Goal: Understand process/instructions: Learn about a topic

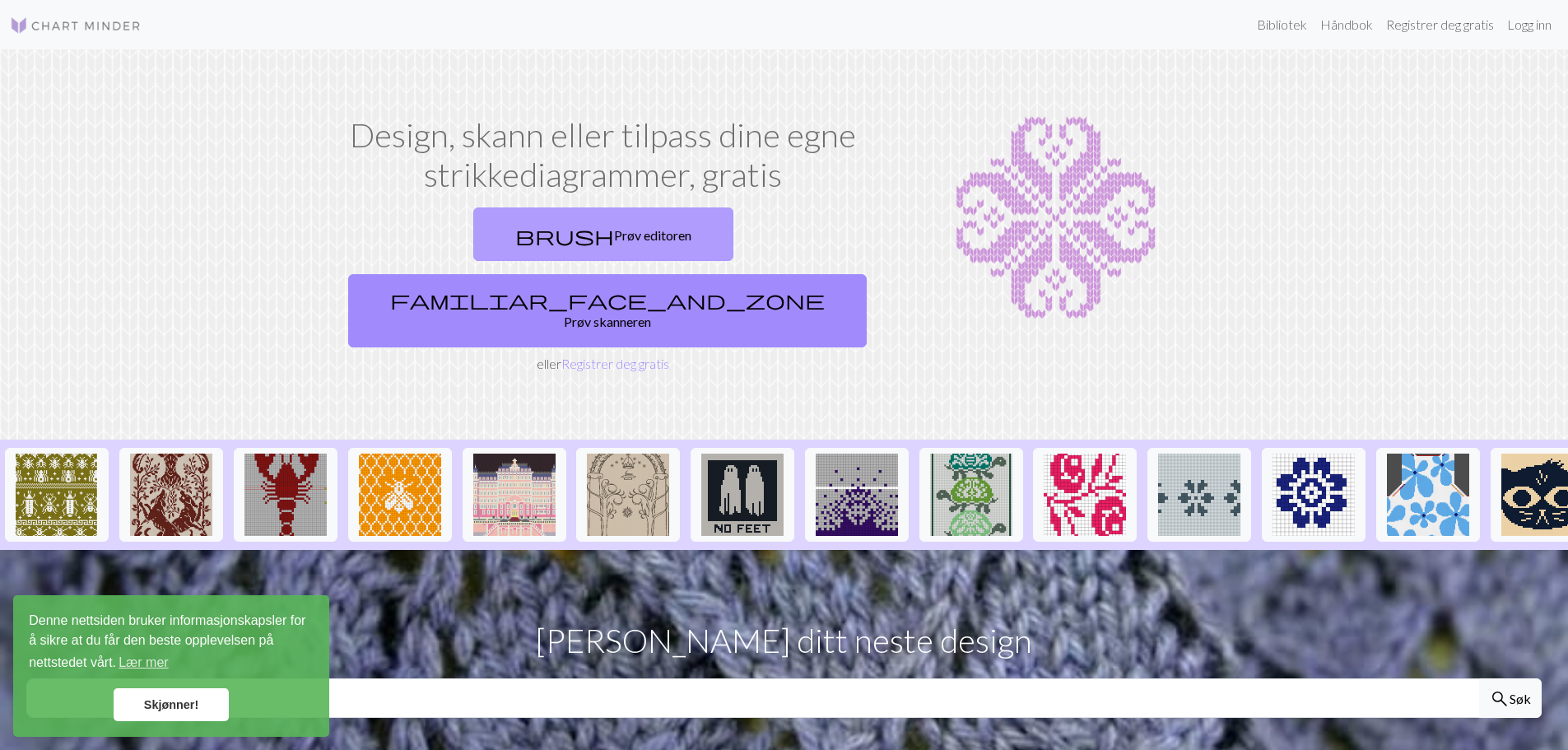
click at [613, 231] on font "Prøv editoren" at bounding box center [652, 235] width 77 height 16
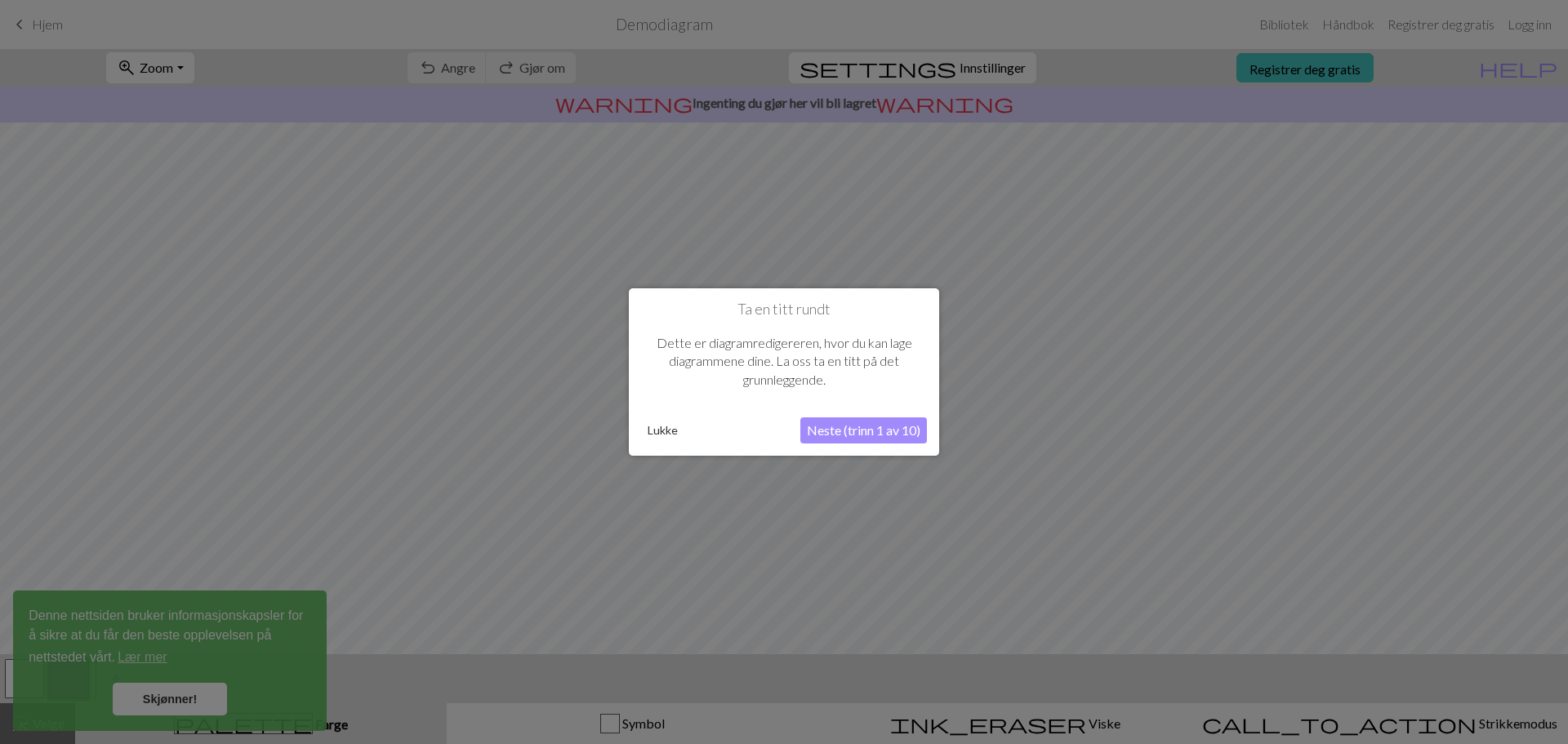
click at [852, 421] on button "Neste (trinn 1 av 10)" at bounding box center [863, 431] width 127 height 26
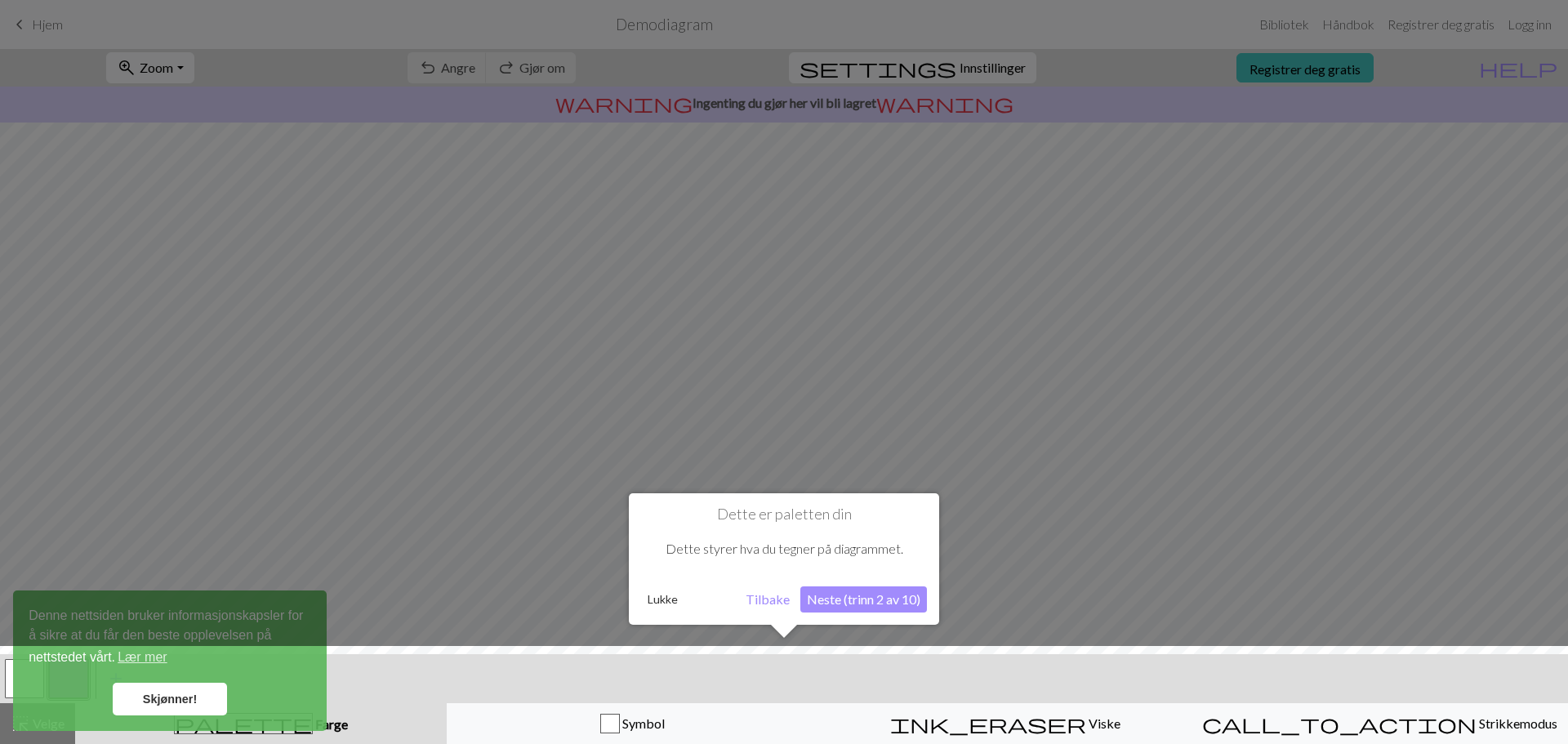
click at [862, 596] on font "Neste (trinn 2 av 10)" at bounding box center [863, 599] width 114 height 16
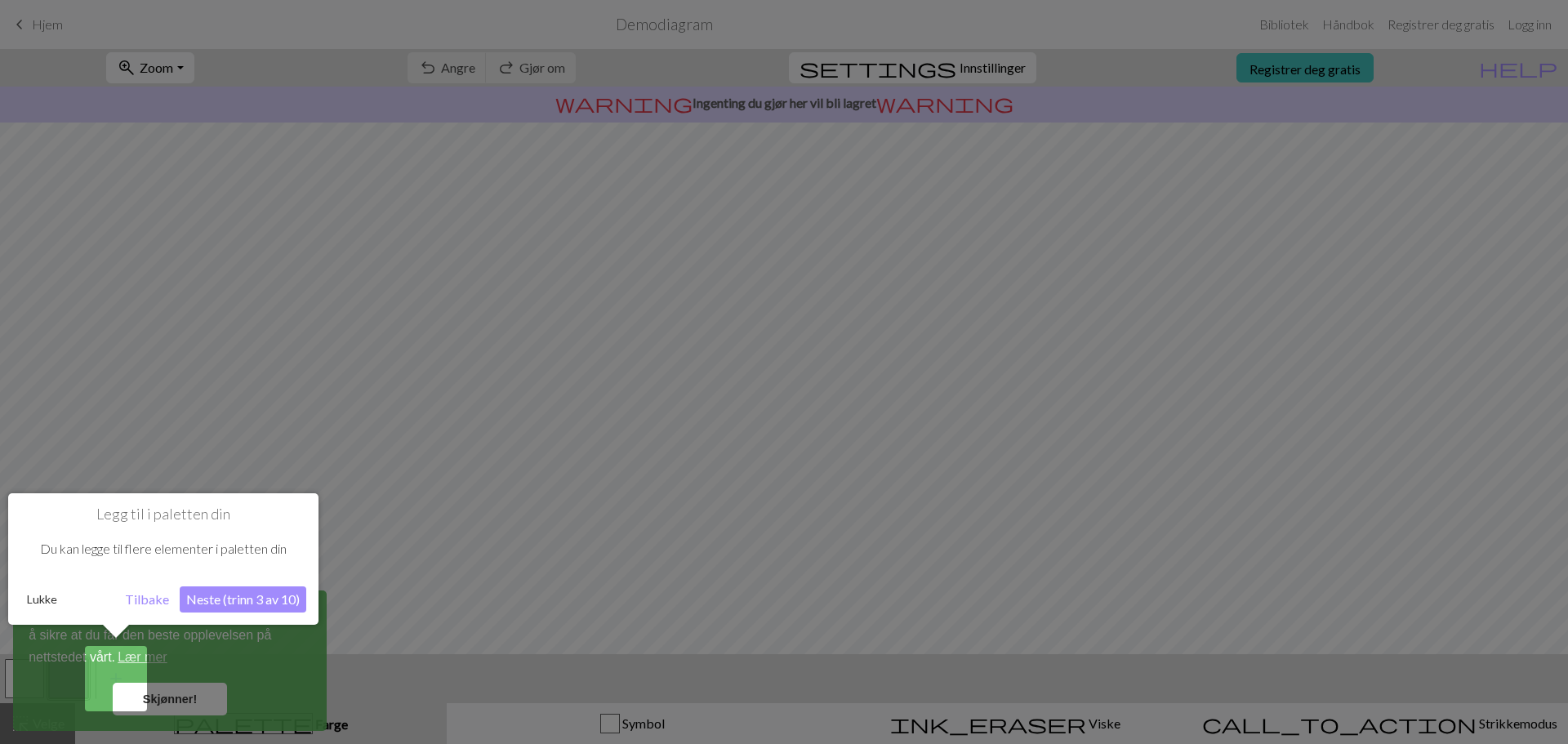
click at [271, 596] on font "Neste (trinn 3 av 10)" at bounding box center [243, 599] width 114 height 16
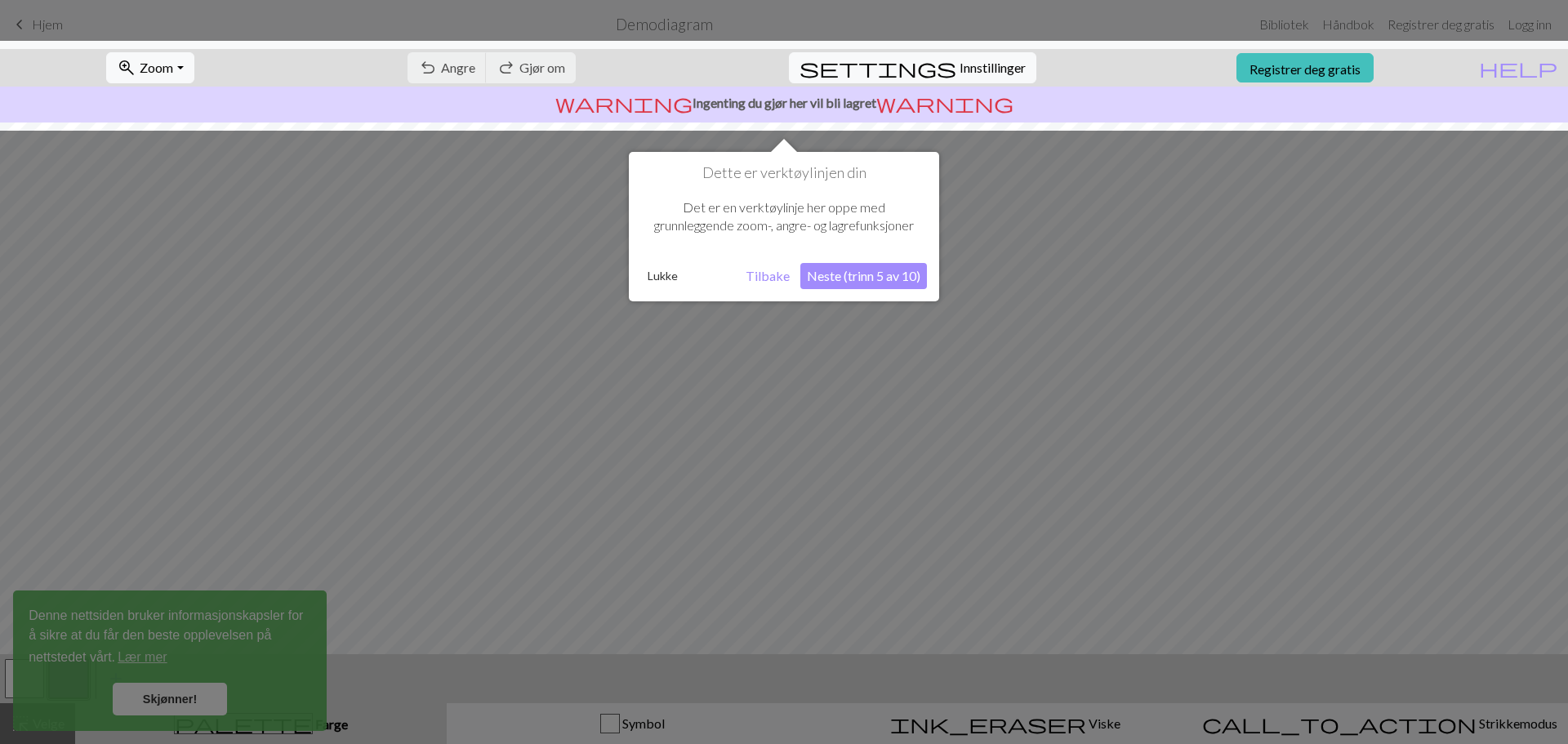
click at [660, 269] on font "Lukke" at bounding box center [663, 275] width 30 height 14
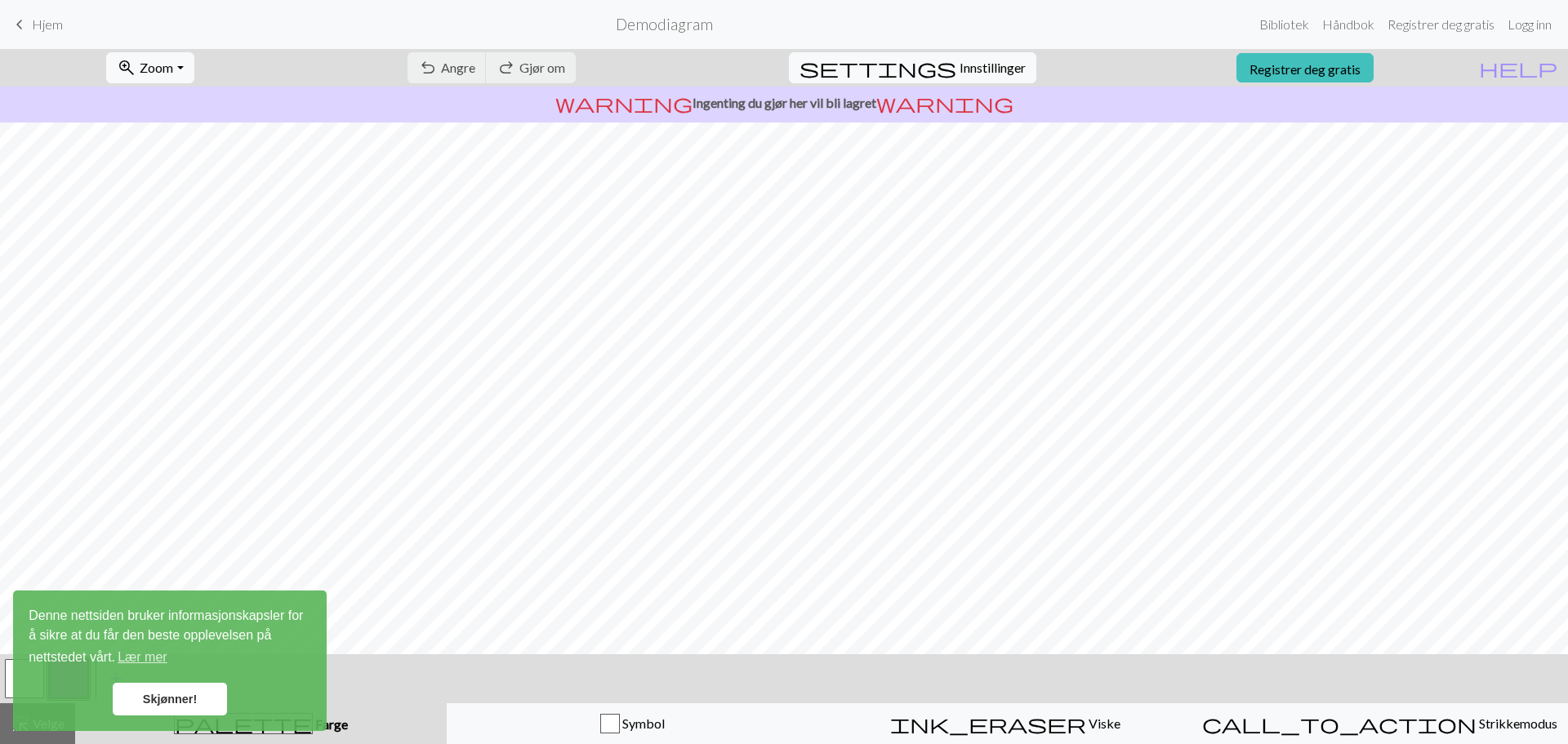
click at [158, 698] on font "Skjønner!" at bounding box center [170, 699] width 54 height 13
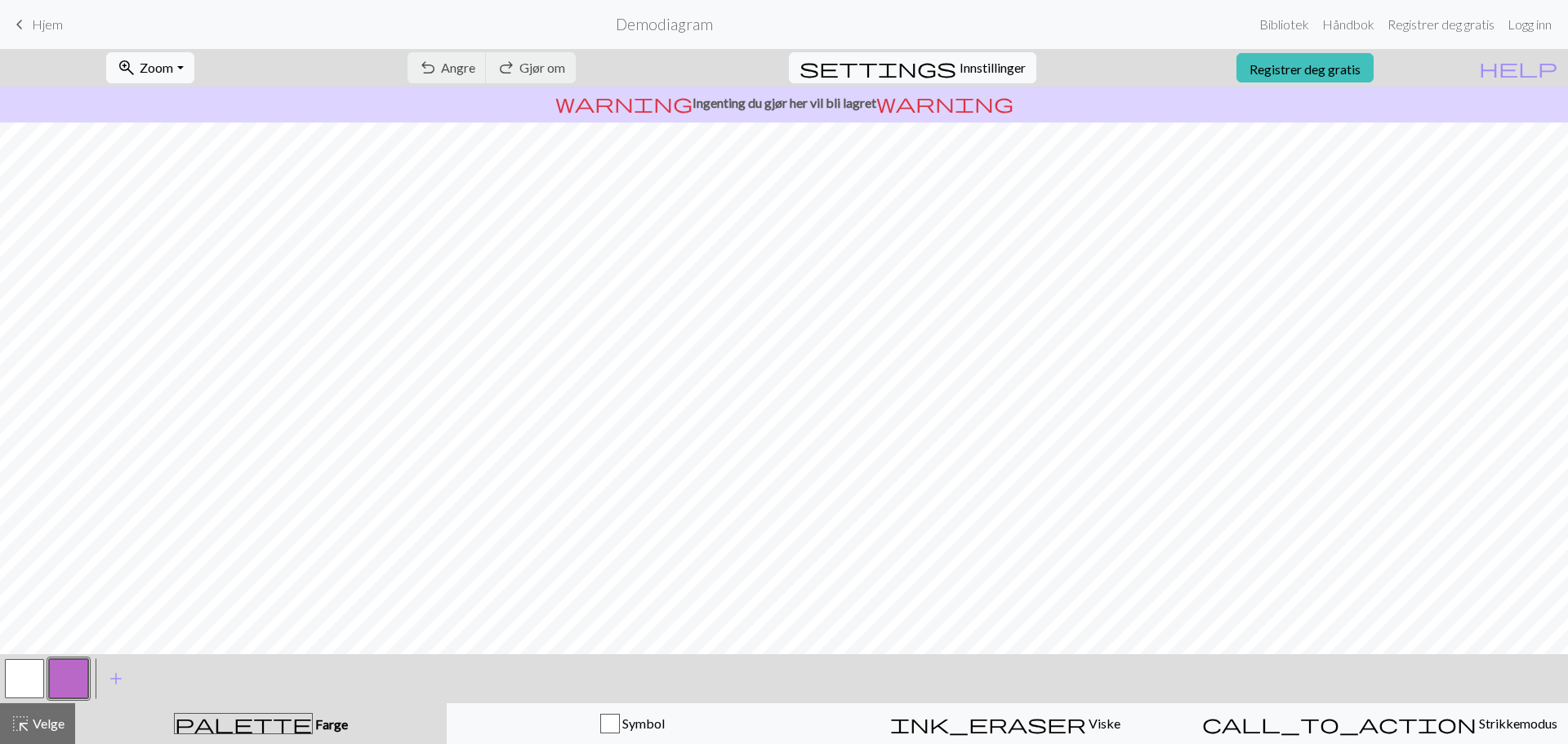
scroll to position [76, 0]
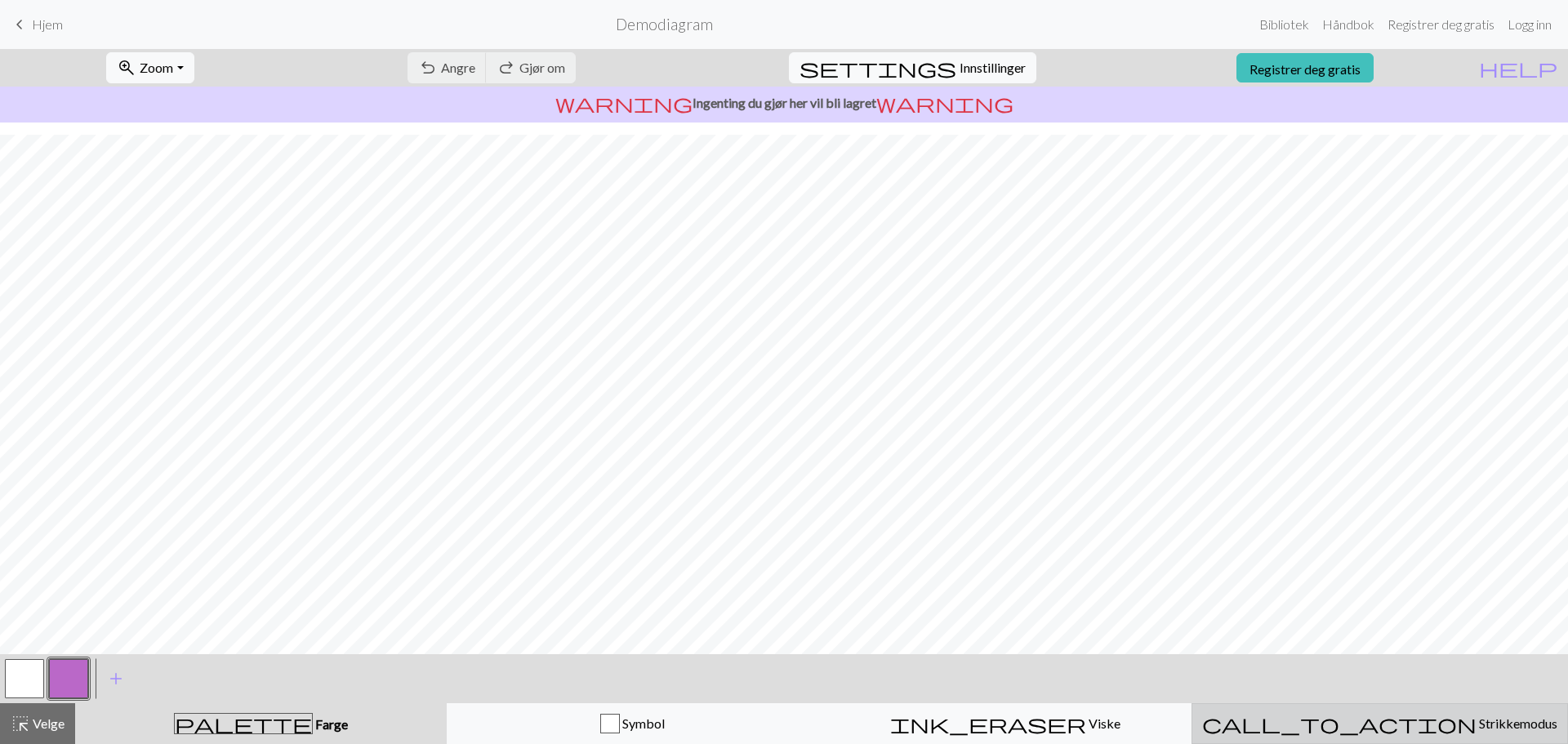
click at [1479, 720] on font "Strikkemodus" at bounding box center [1518, 723] width 78 height 16
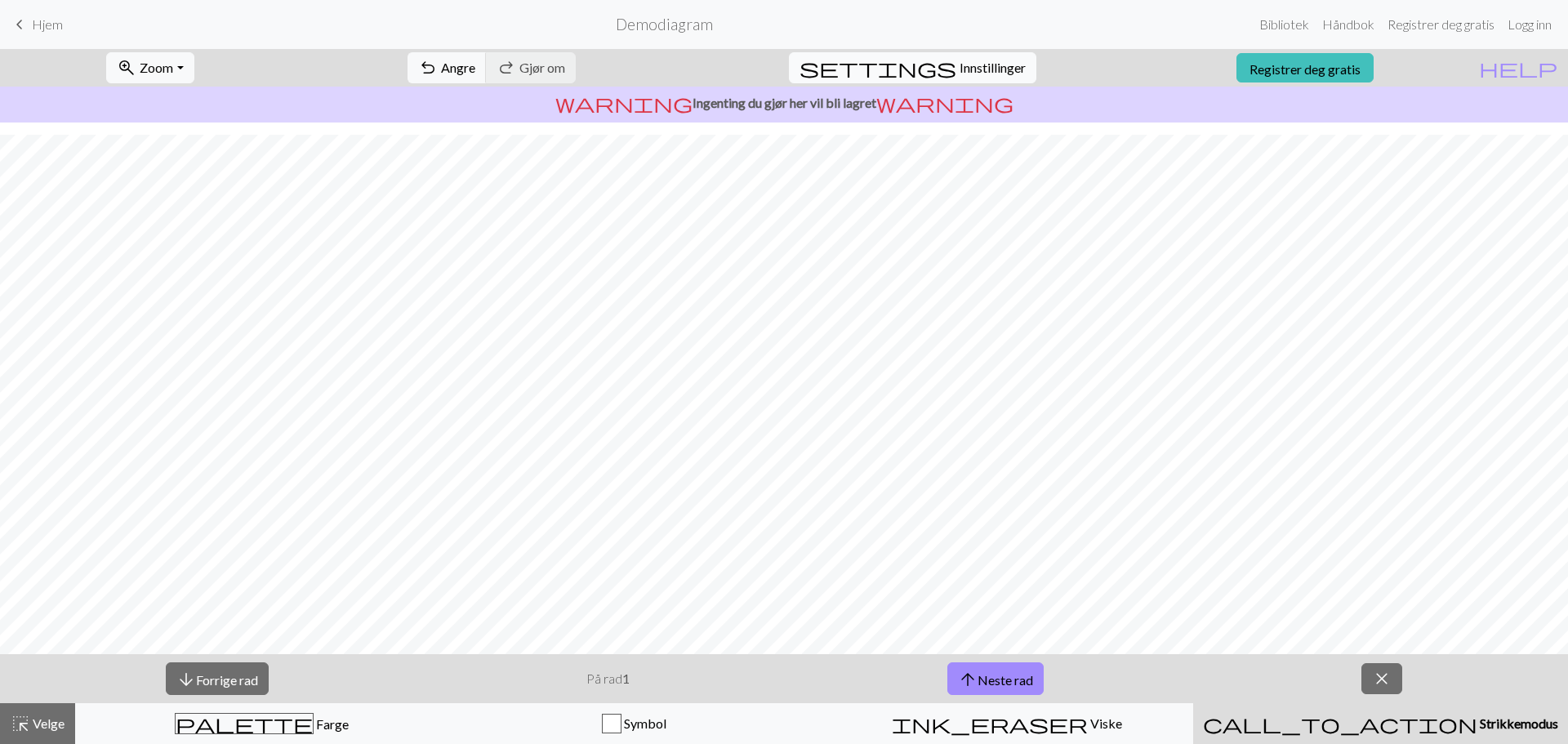
click at [974, 68] on font "Innstillinger" at bounding box center [992, 67] width 66 height 16
select select "aran"
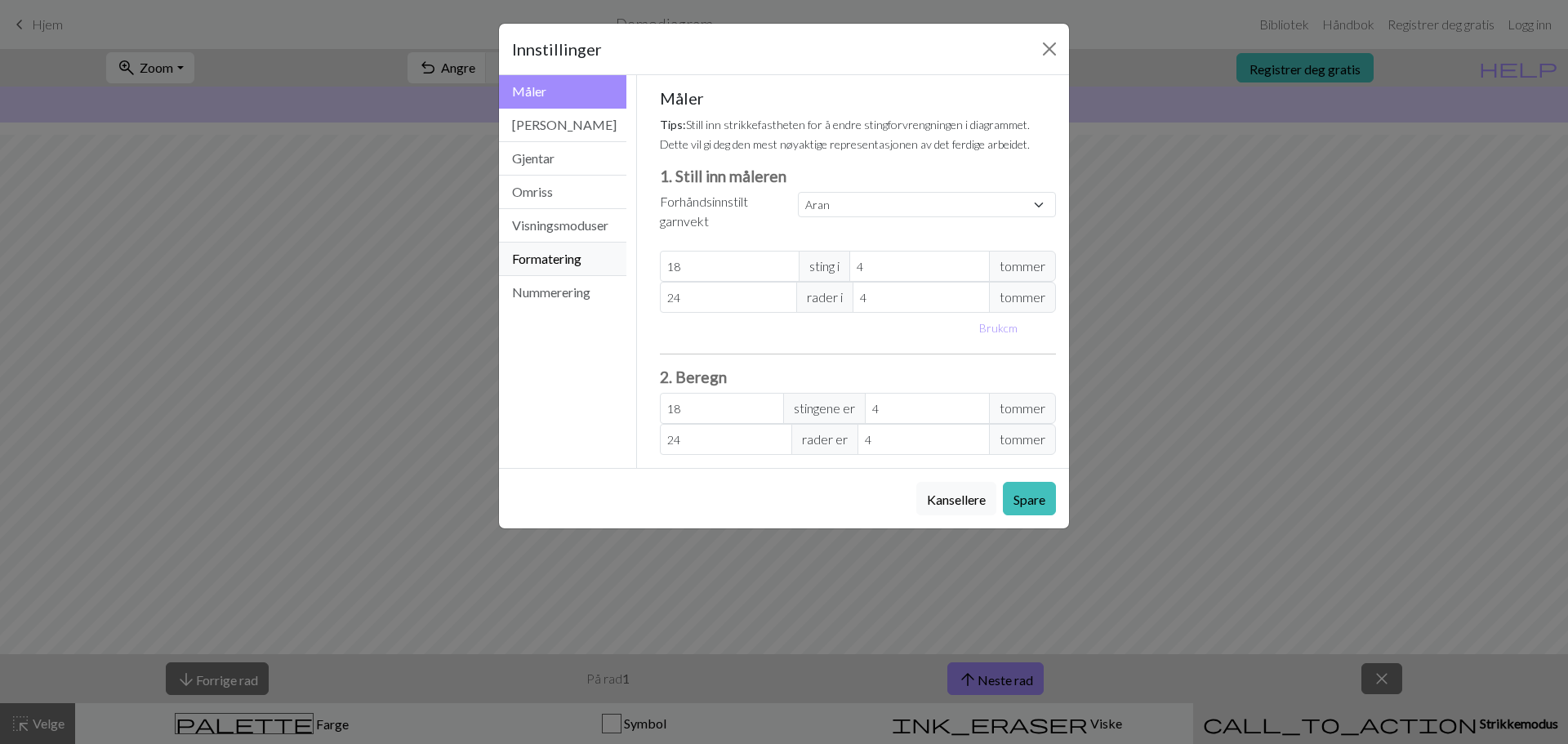
click at [549, 254] on font "Formatering" at bounding box center [546, 258] width 69 height 16
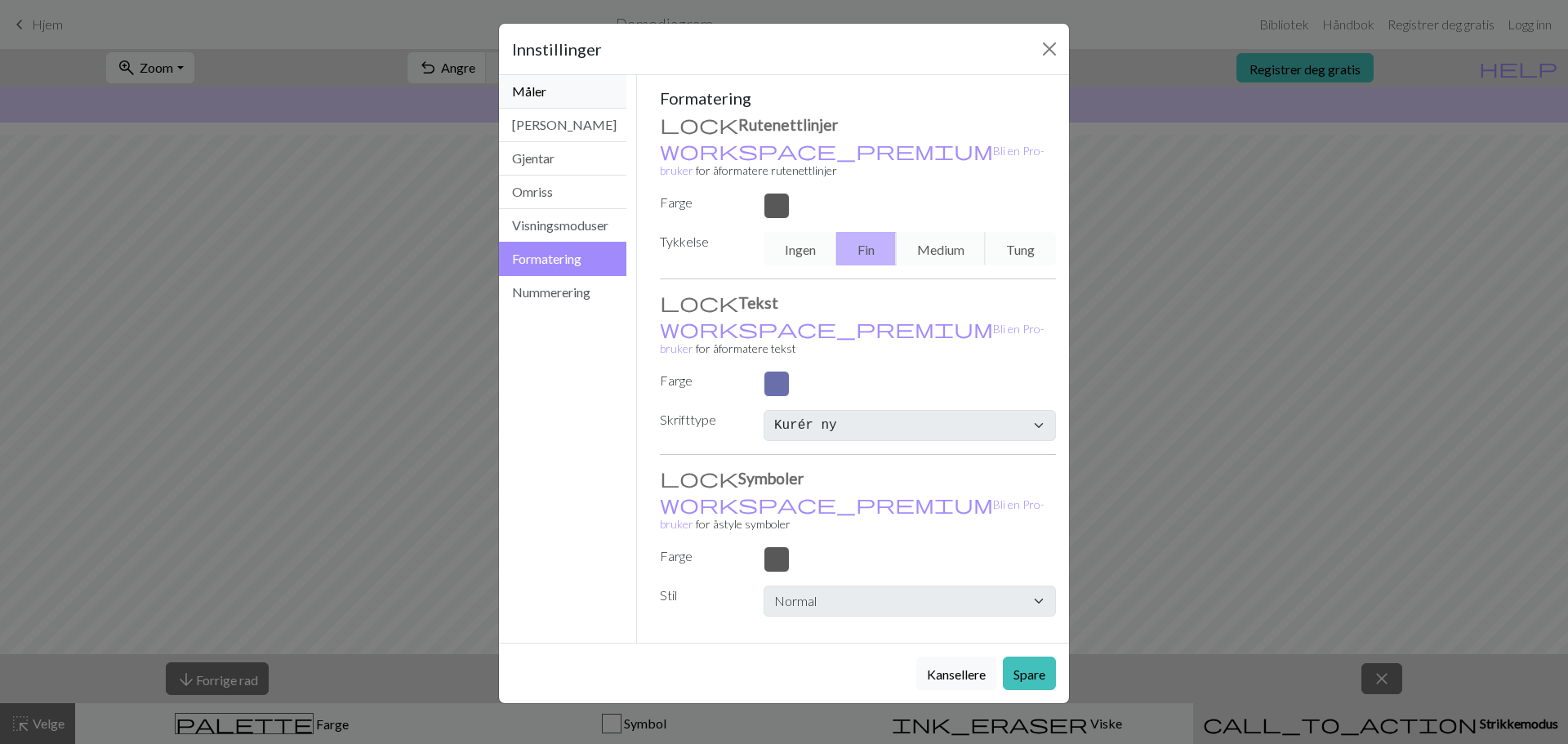
click at [528, 87] on font "Måler" at bounding box center [529, 90] width 34 height 16
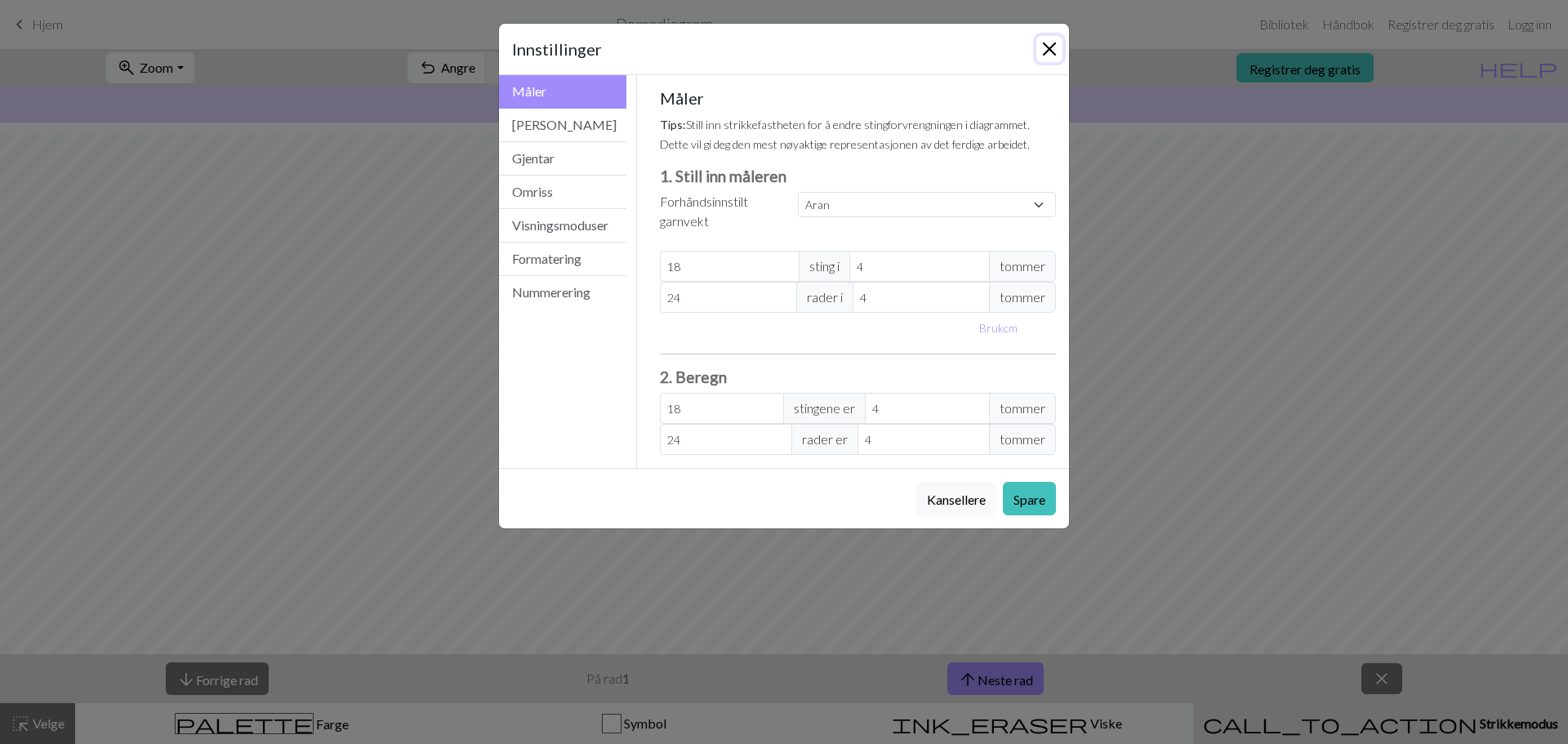
click at [1040, 44] on button "Lukke" at bounding box center [1050, 49] width 26 height 26
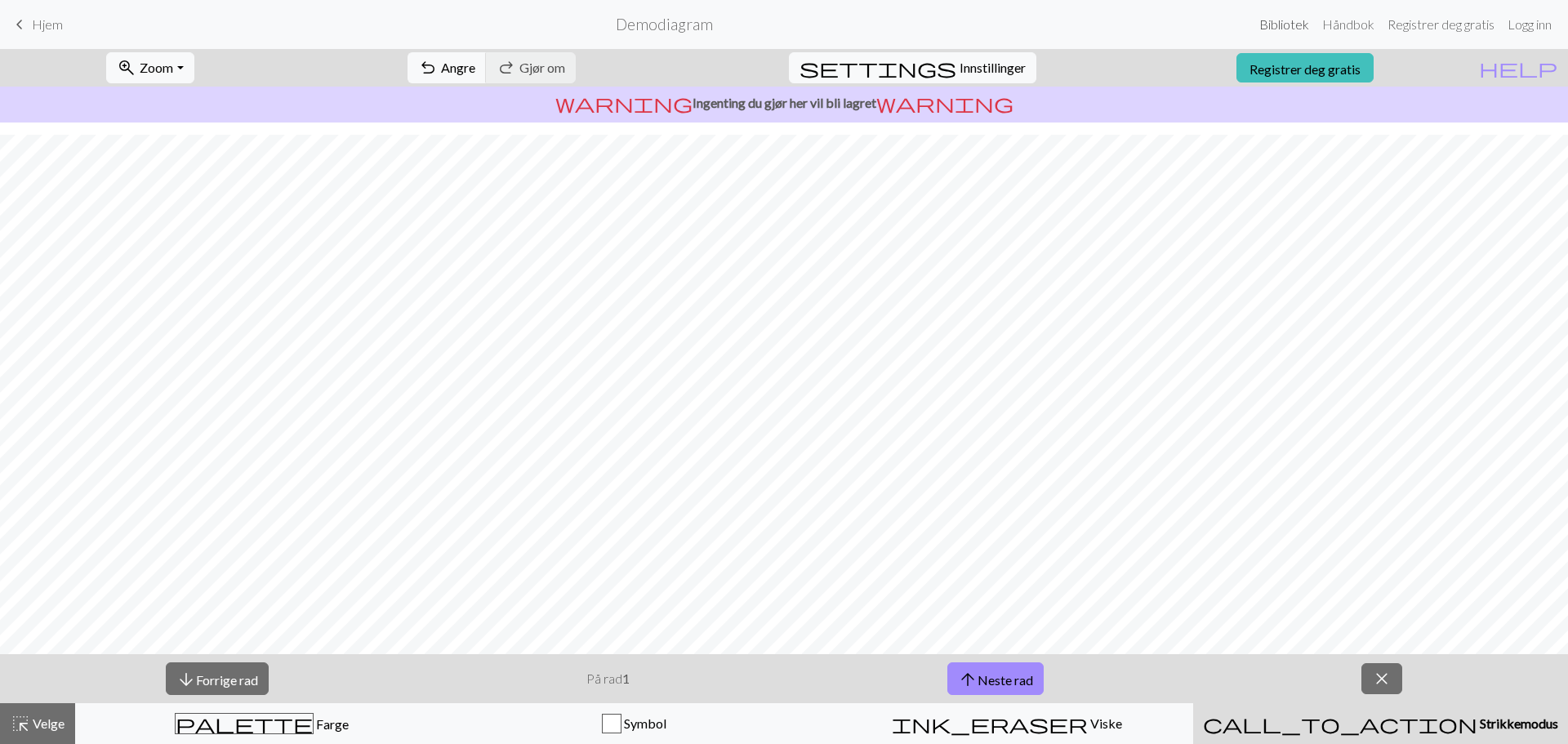
click at [1272, 30] on font "Bibliotek" at bounding box center [1284, 24] width 49 height 16
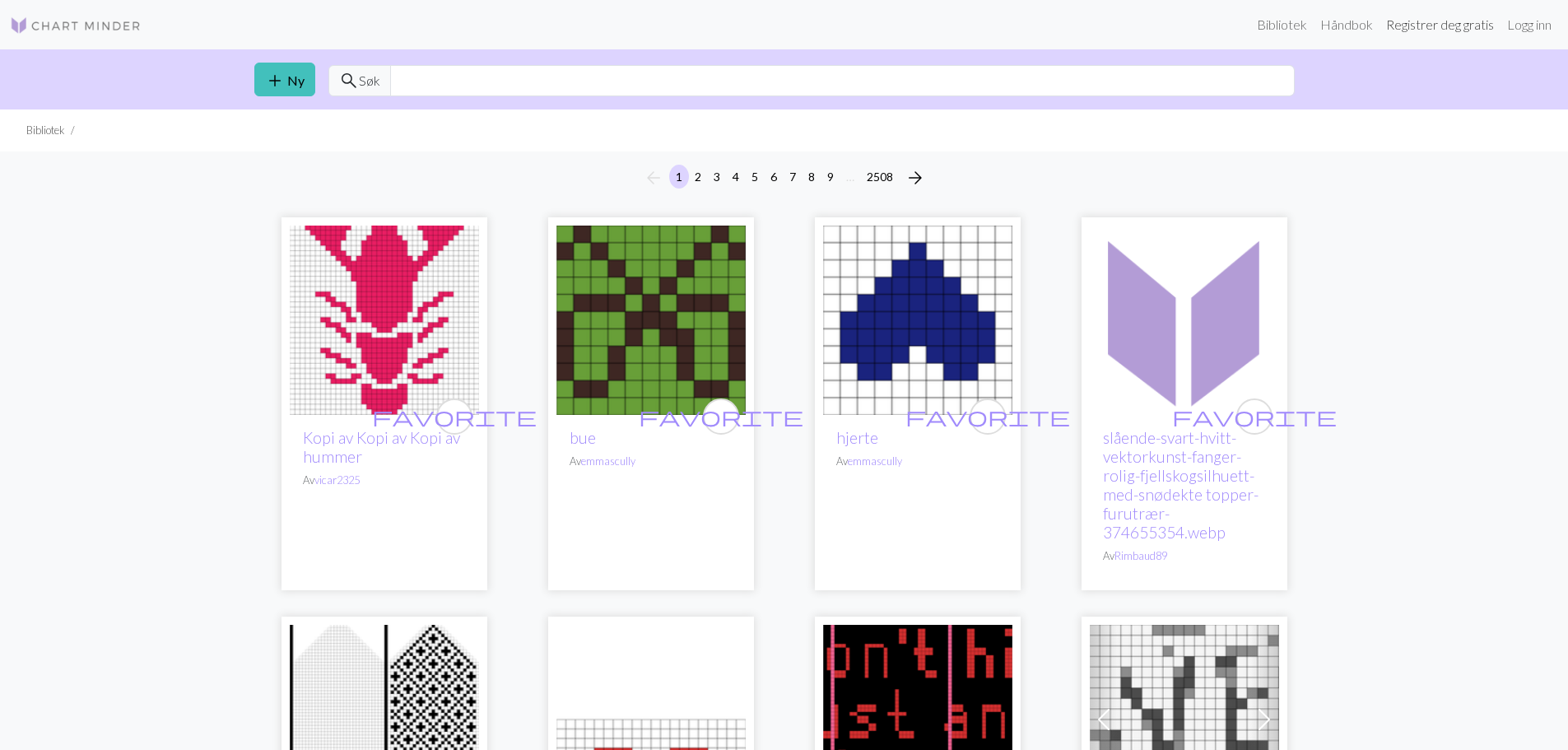
click at [1417, 24] on font "Registrer deg gratis" at bounding box center [1439, 24] width 108 height 16
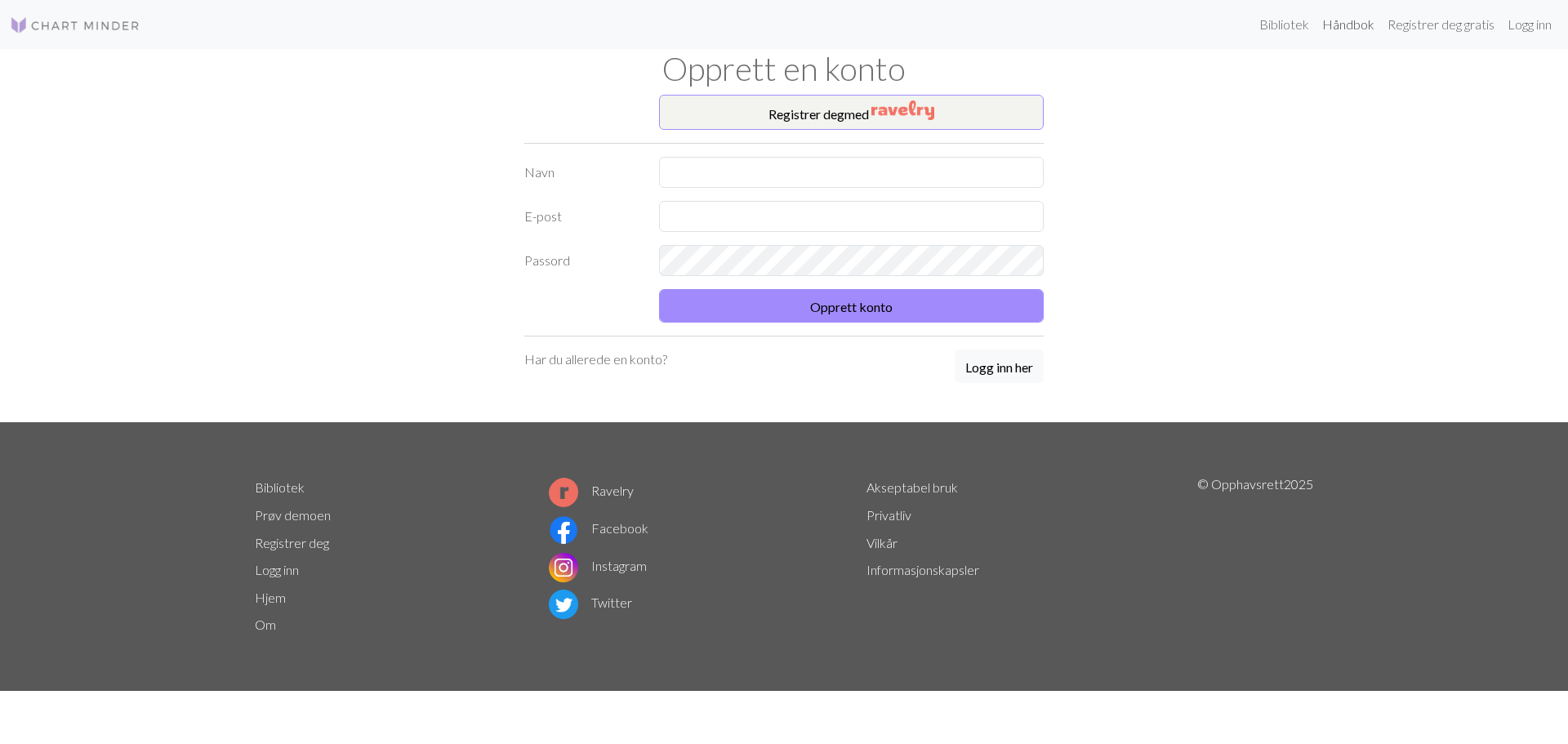
click at [1328, 23] on font "Håndbok" at bounding box center [1348, 24] width 52 height 16
